Goal: Transaction & Acquisition: Purchase product/service

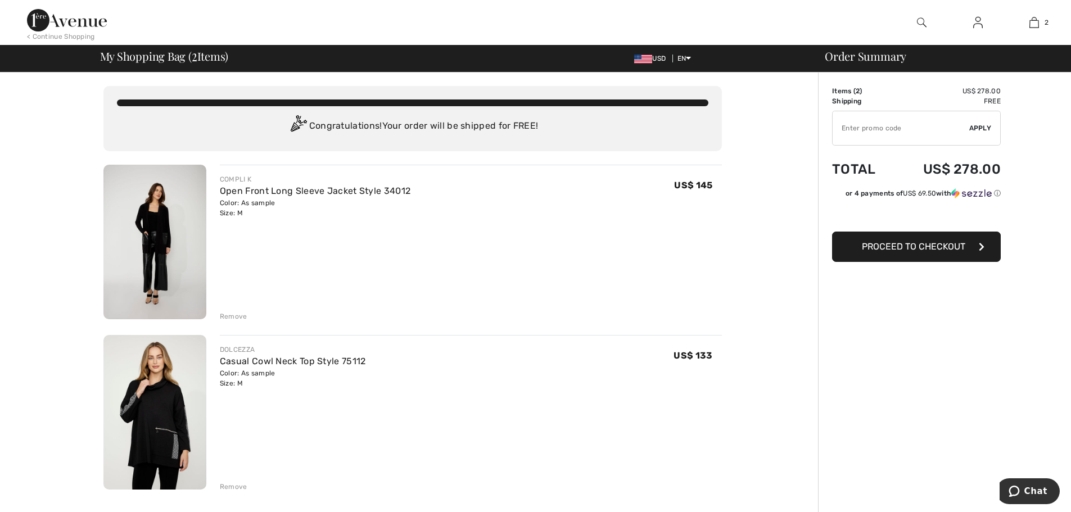
click at [871, 125] on input "TEXT" at bounding box center [901, 128] width 137 height 34
type input "FLASH15"
click at [982, 128] on span "Apply" at bounding box center [980, 128] width 22 height 10
click at [874, 249] on span "Proceed to Checkout" at bounding box center [913, 246] width 103 height 11
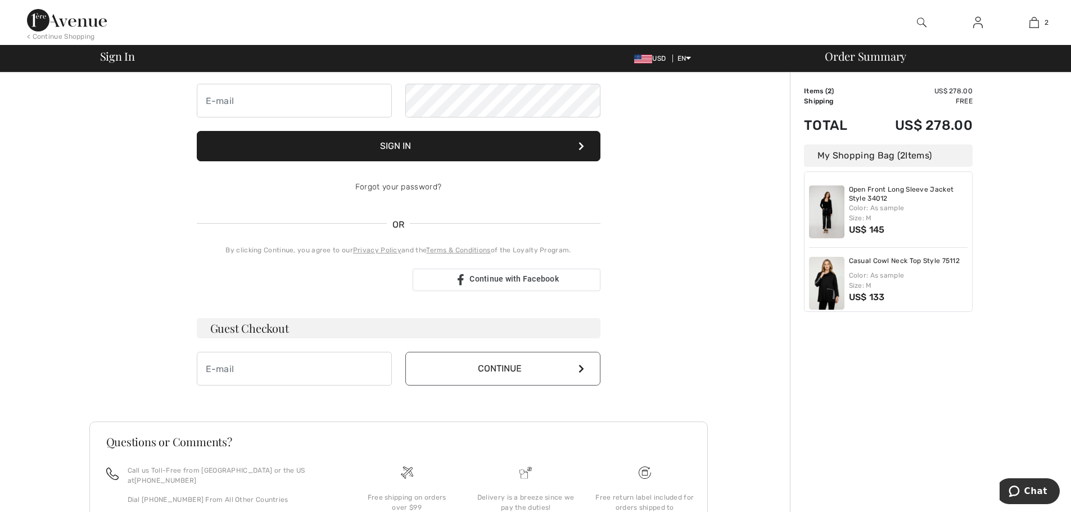
scroll to position [112, 0]
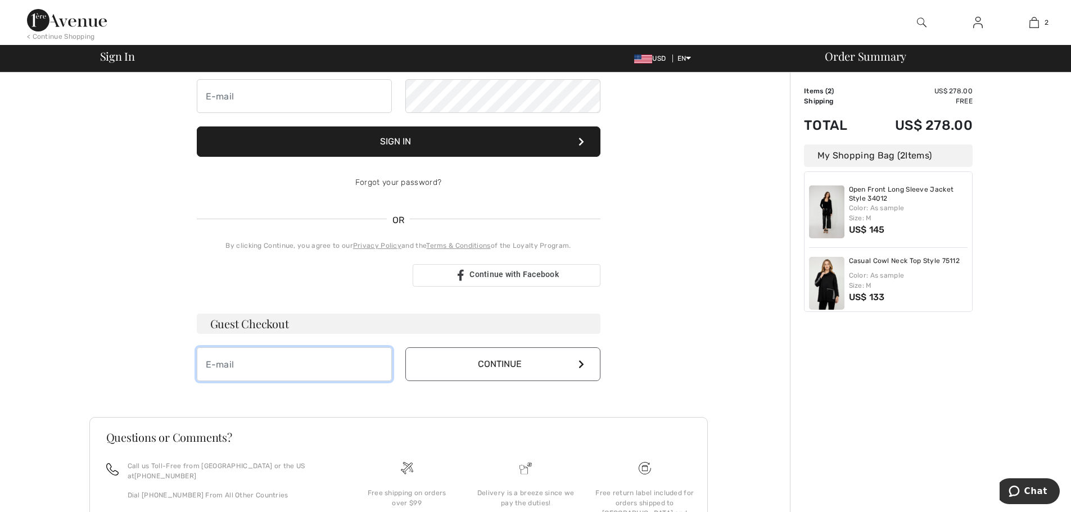
click at [243, 355] on input "email" at bounding box center [294, 365] width 195 height 34
type input "seputnam@bellsouth.net"
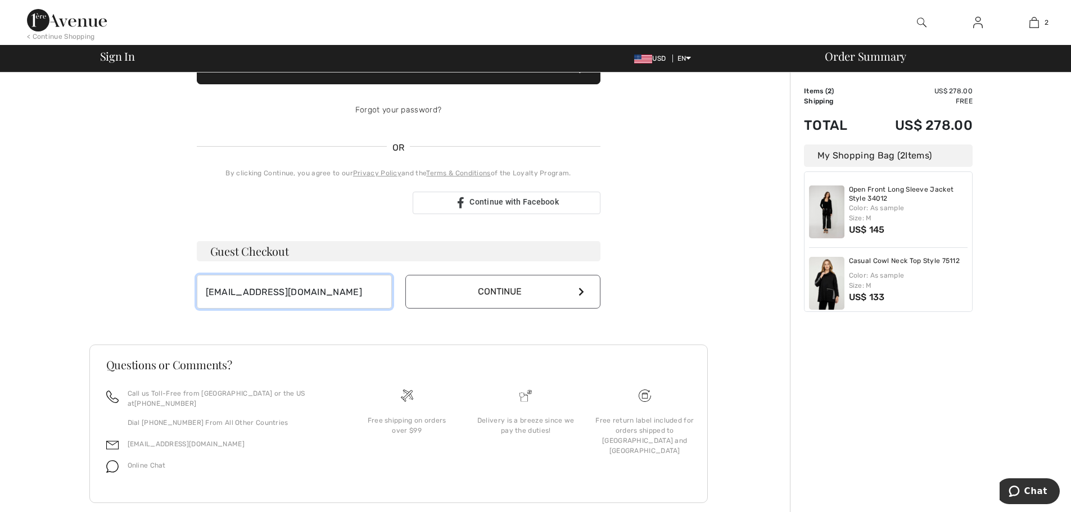
scroll to position [194, 0]
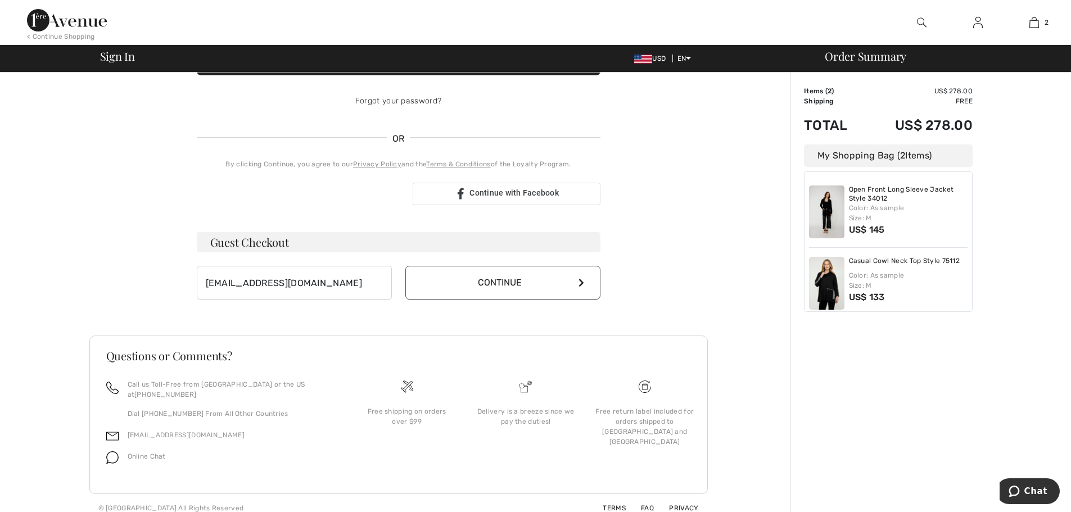
click at [583, 283] on icon at bounding box center [582, 282] width 6 height 9
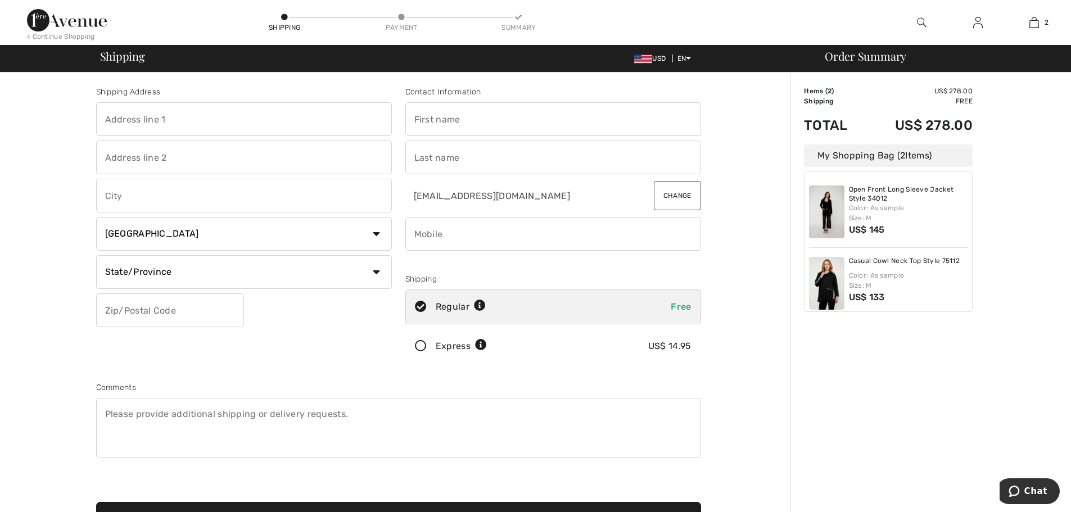
click at [200, 118] on input "text" at bounding box center [244, 119] width 296 height 34
type input "100 Forrest View Terrace"
type input "Alpharetta"
select select "US"
select select "GA"
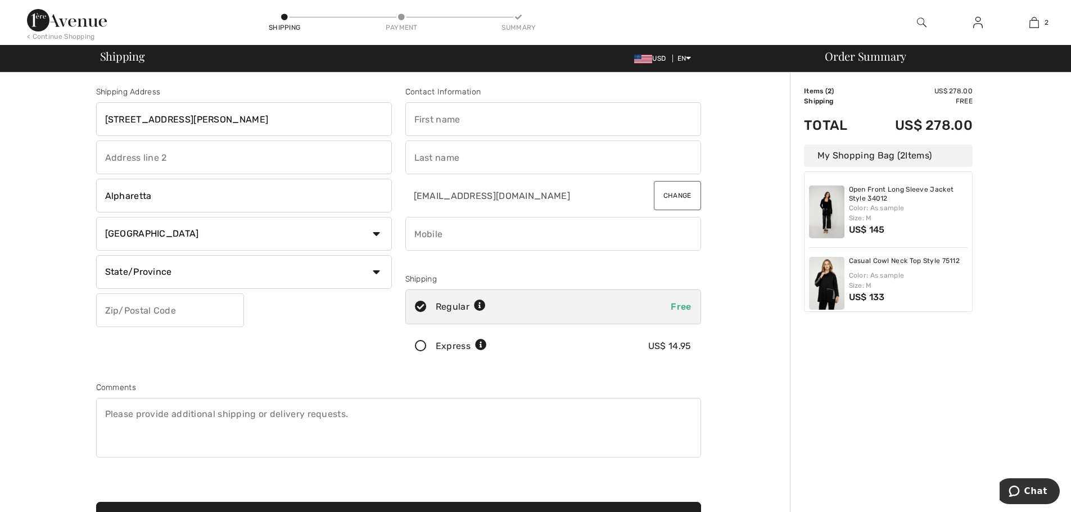
type input "30022"
type input "Sharon"
type input "Putnam"
type input "4045803416"
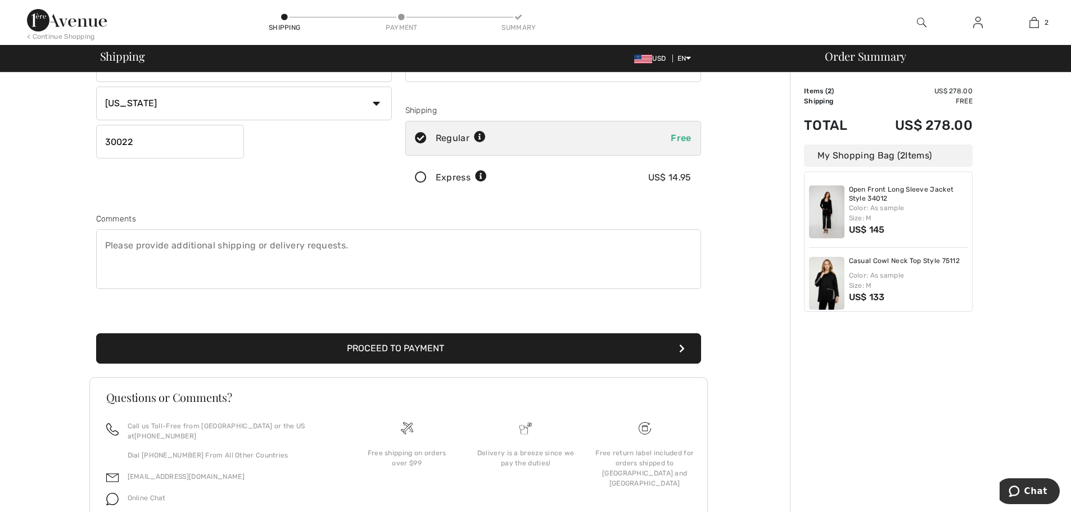
scroll to position [210, 0]
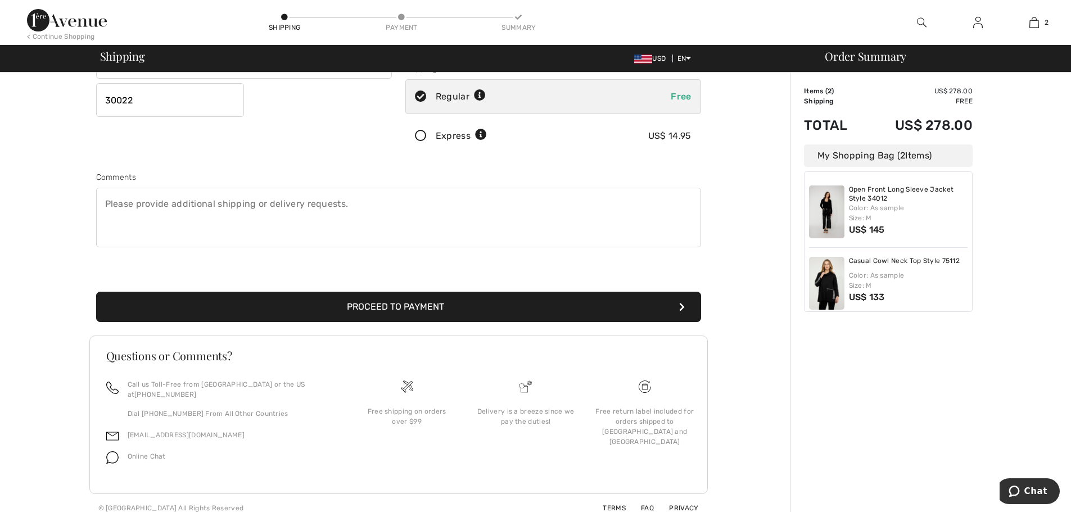
click at [413, 311] on button "Proceed to Payment" at bounding box center [398, 307] width 605 height 30
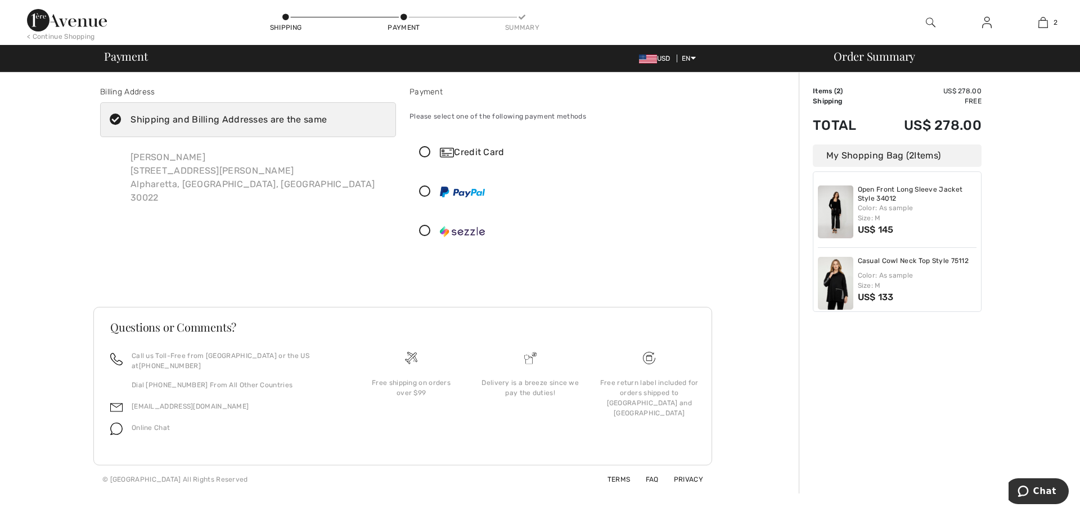
click at [424, 153] on icon at bounding box center [425, 153] width 30 height 12
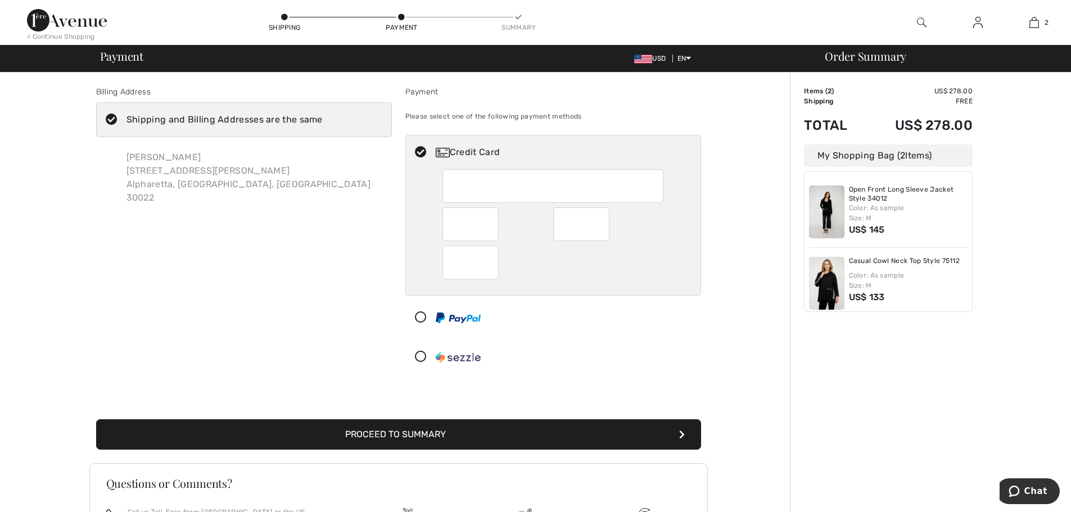
click at [464, 181] on div at bounding box center [553, 186] width 221 height 34
click at [496, 184] on div at bounding box center [553, 186] width 221 height 34
click at [502, 181] on div at bounding box center [553, 186] width 221 height 34
click at [408, 431] on button "Proceed to Summary" at bounding box center [398, 435] width 605 height 30
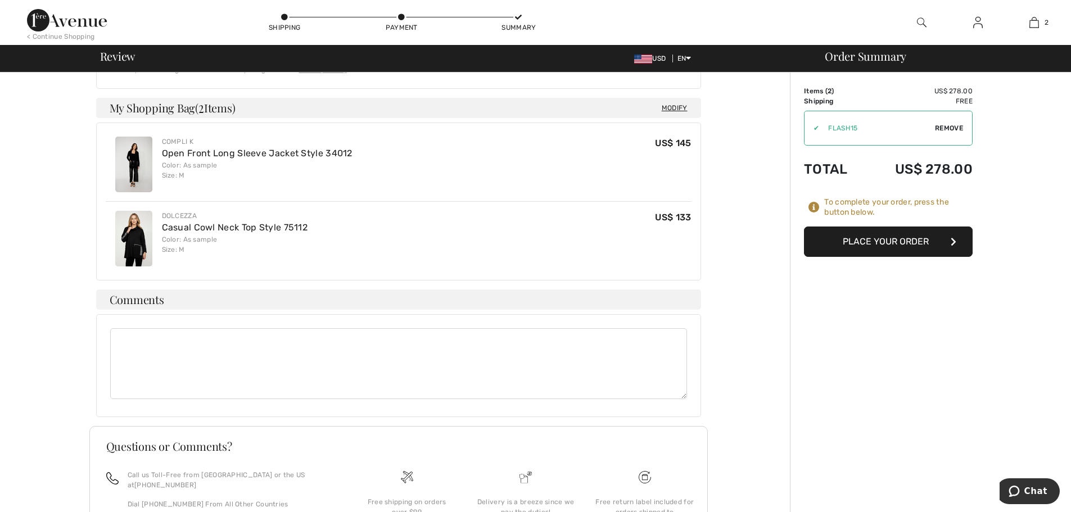
scroll to position [653, 0]
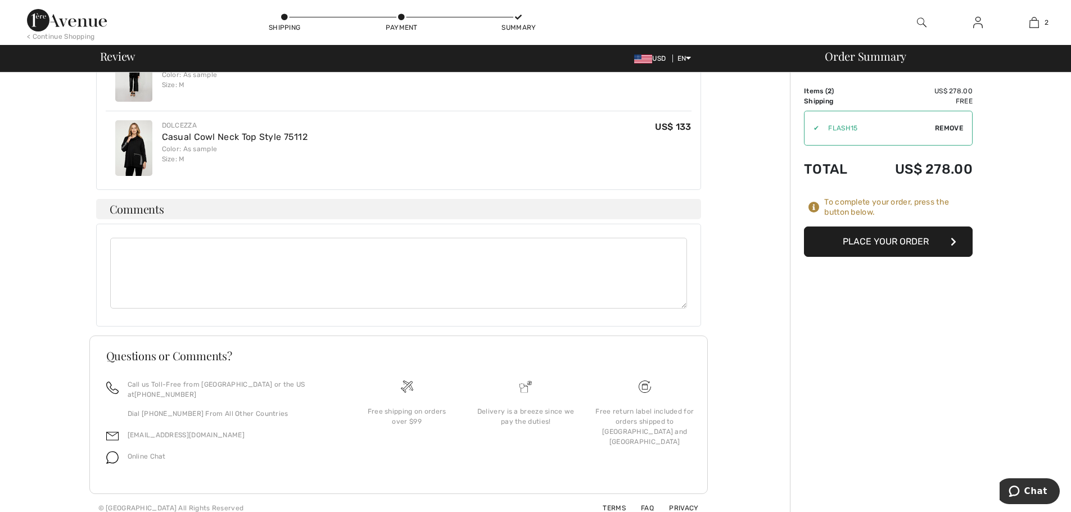
click at [886, 239] on button "Place Your Order" at bounding box center [888, 242] width 169 height 30
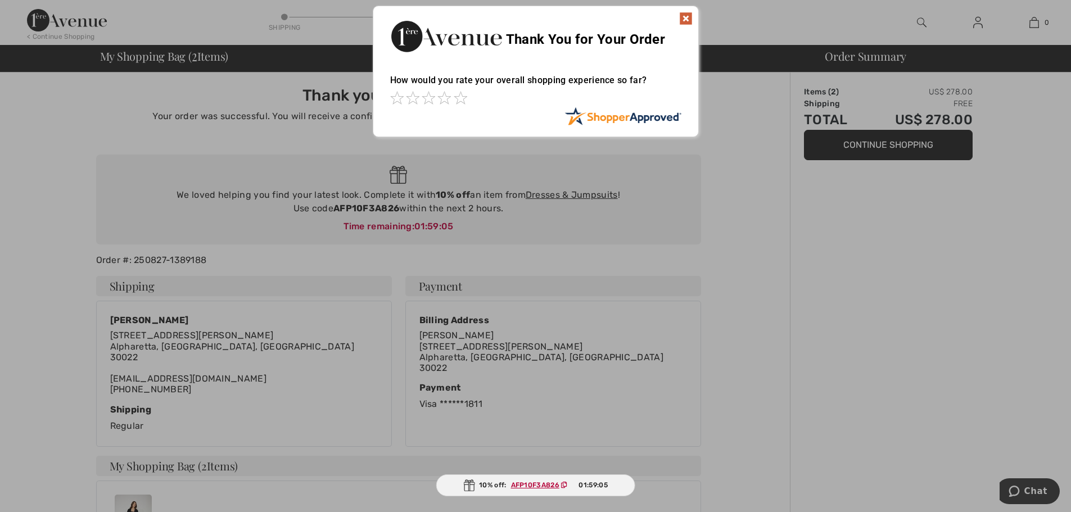
click at [686, 21] on img at bounding box center [685, 18] width 13 height 13
